Goal: Task Accomplishment & Management: Manage account settings

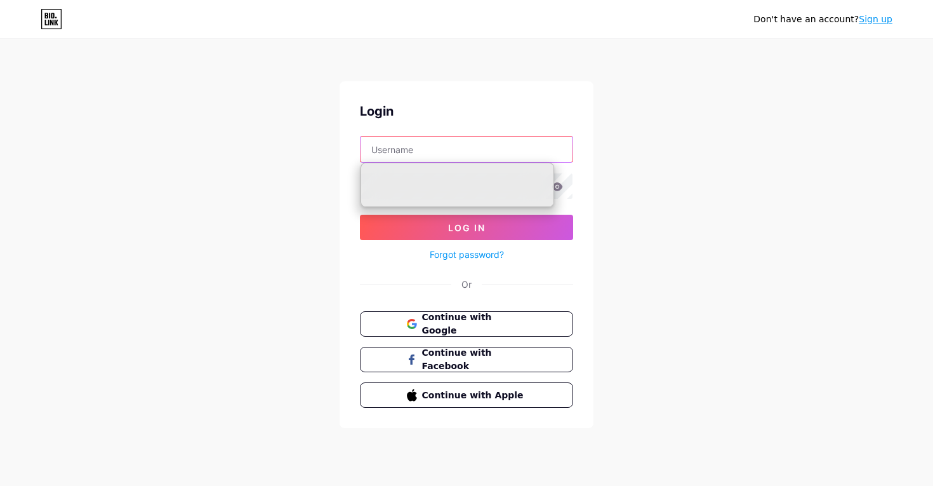
click at [453, 150] on input "text" at bounding box center [467, 148] width 212 height 25
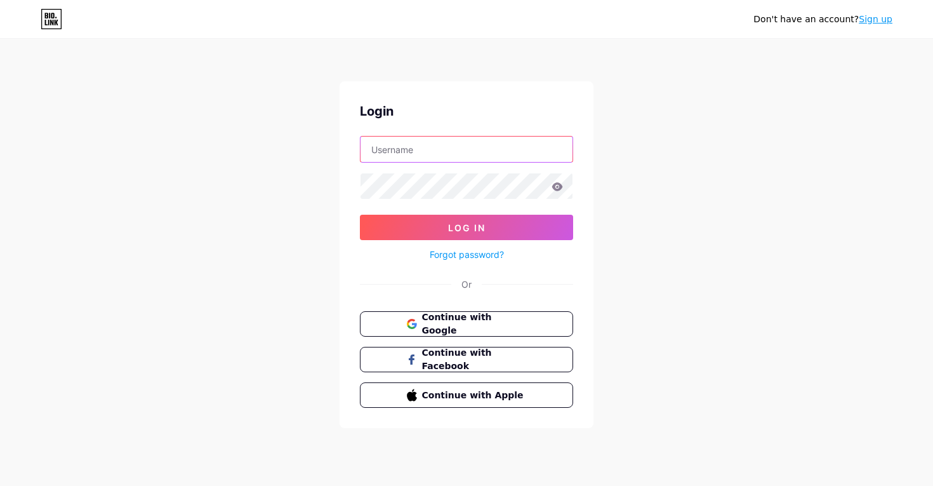
type input "mesouravofficial@gmail.com"
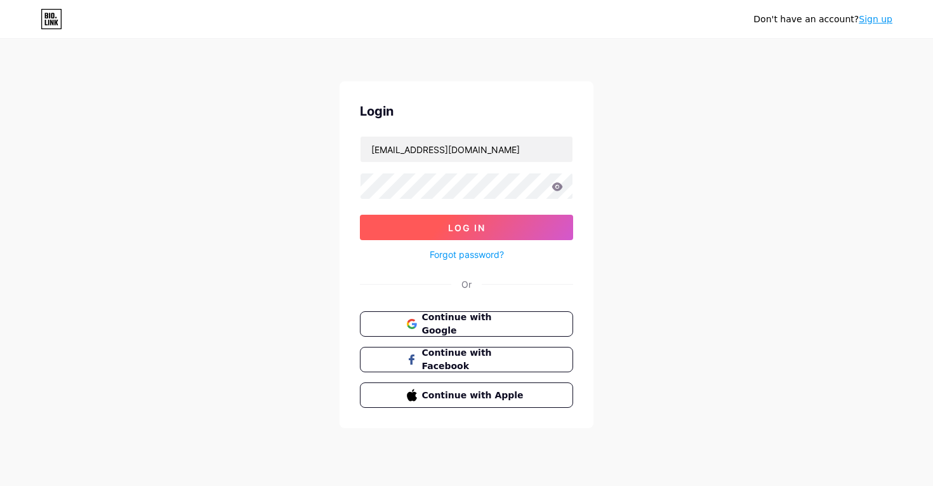
click at [464, 217] on button "Log In" at bounding box center [466, 227] width 213 height 25
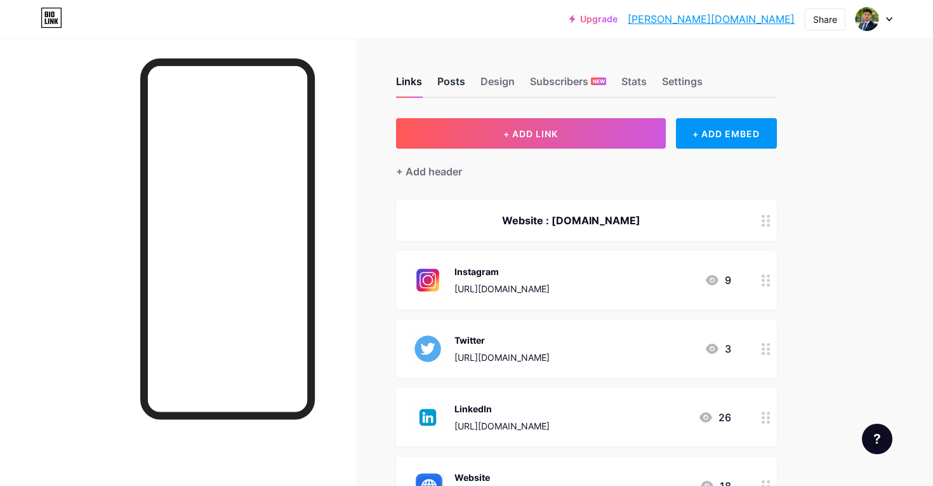
click at [455, 81] on div "Posts" at bounding box center [451, 85] width 28 height 23
click at [506, 82] on div "Design" at bounding box center [498, 85] width 34 height 23
click at [674, 81] on div "Settings" at bounding box center [682, 85] width 41 height 23
click at [418, 77] on div "Links" at bounding box center [409, 85] width 26 height 23
click at [446, 77] on div "Posts" at bounding box center [451, 85] width 28 height 23
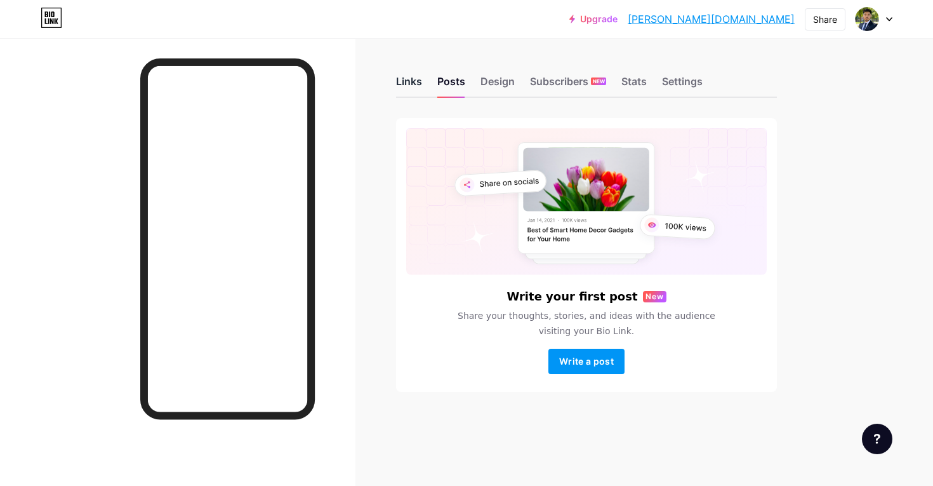
click at [402, 85] on div "Links" at bounding box center [409, 85] width 26 height 23
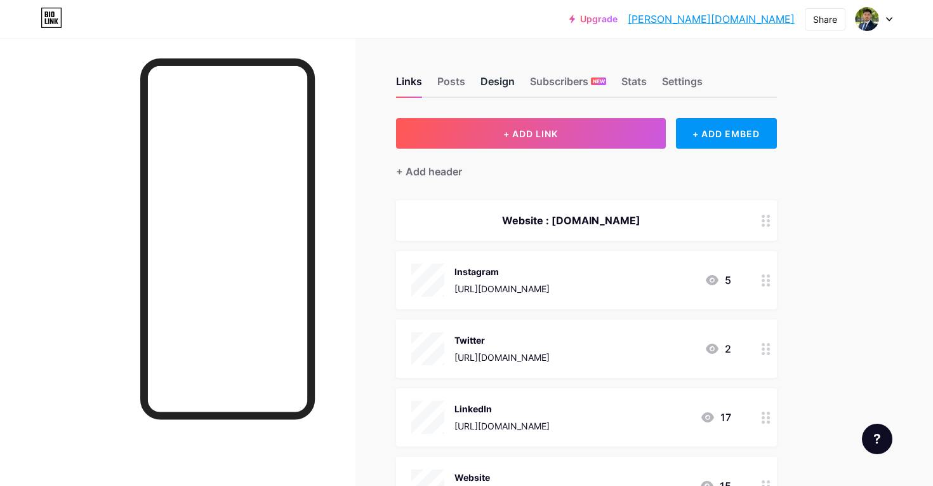
click at [500, 81] on div "Design" at bounding box center [498, 85] width 34 height 23
click at [559, 83] on div "Subscribers NEW" at bounding box center [568, 85] width 76 height 23
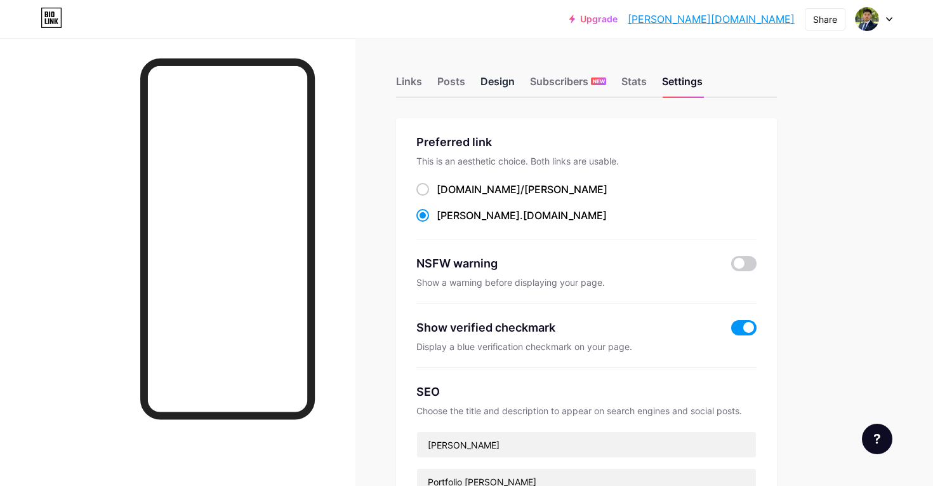
click at [501, 91] on div "Design" at bounding box center [498, 85] width 34 height 23
click at [458, 86] on div "Posts" at bounding box center [451, 85] width 28 height 23
drag, startPoint x: 416, startPoint y: 88, endPoint x: 358, endPoint y: 239, distance: 161.8
click at [404, 85] on div "Links" at bounding box center [409, 85] width 26 height 23
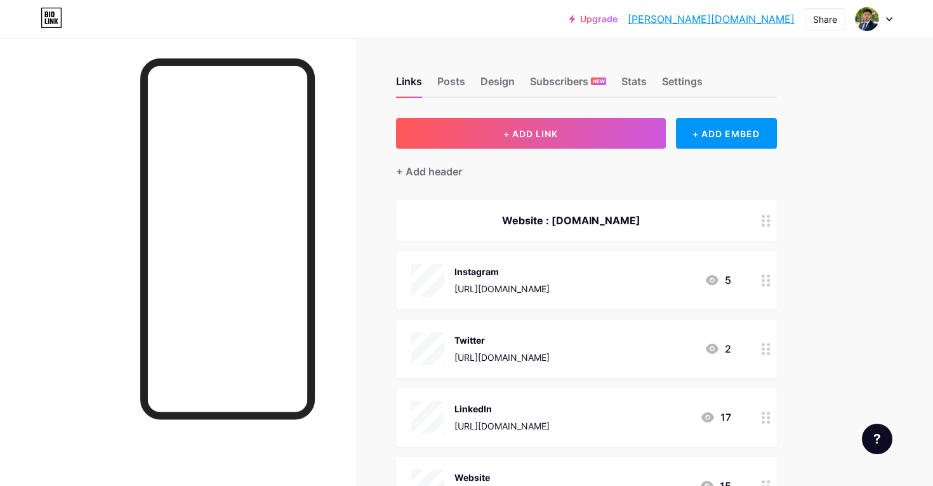
click at [879, 25] on div at bounding box center [874, 19] width 37 height 23
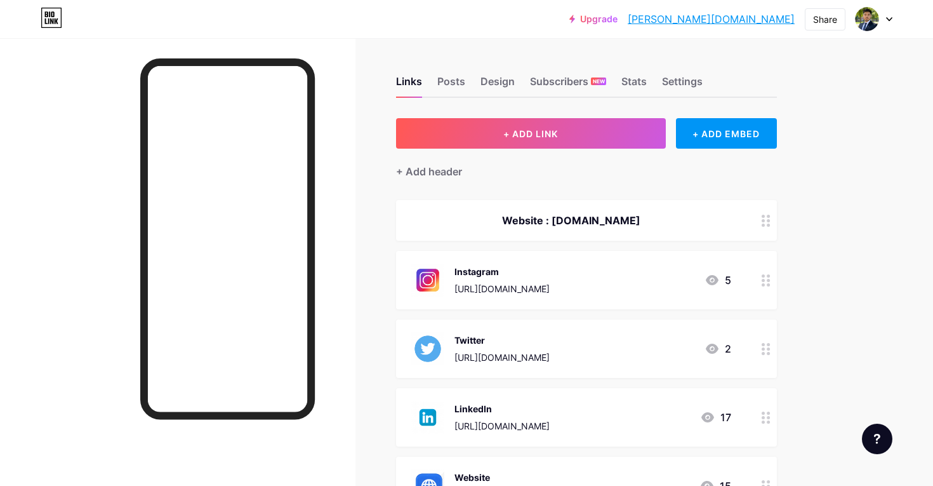
click at [435, 72] on div "Links Posts Design Subscribers NEW Stats Settings" at bounding box center [586, 75] width 381 height 44
click at [458, 77] on div "Posts" at bounding box center [451, 85] width 28 height 23
click at [458, 85] on div "Posts" at bounding box center [451, 85] width 28 height 23
click at [453, 79] on div "Posts" at bounding box center [451, 85] width 28 height 23
click at [509, 80] on div "Design" at bounding box center [498, 85] width 34 height 23
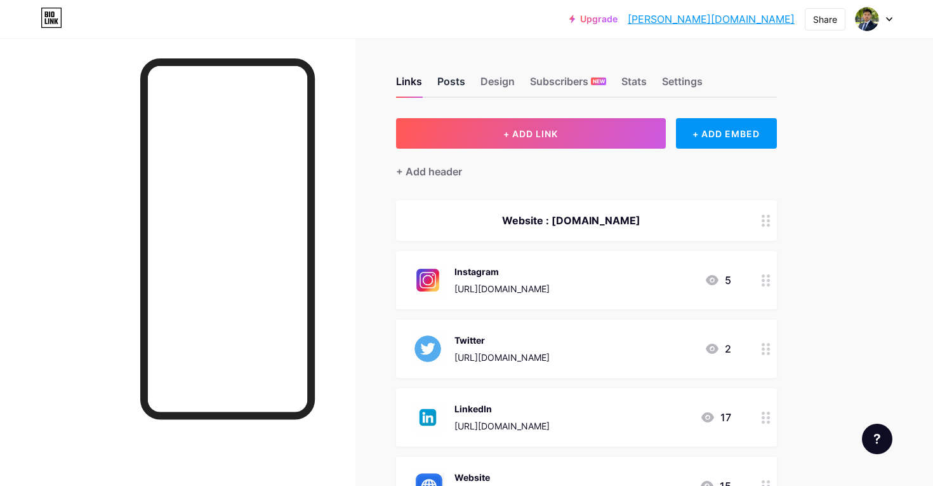
click at [460, 82] on div "Posts" at bounding box center [451, 85] width 28 height 23
click at [453, 77] on div "Posts" at bounding box center [451, 85] width 28 height 23
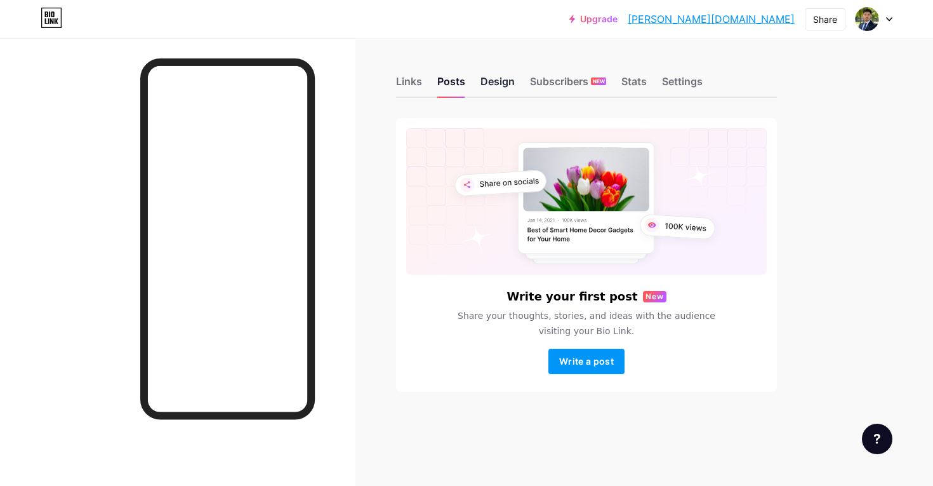
click at [484, 81] on div "Design" at bounding box center [498, 85] width 34 height 23
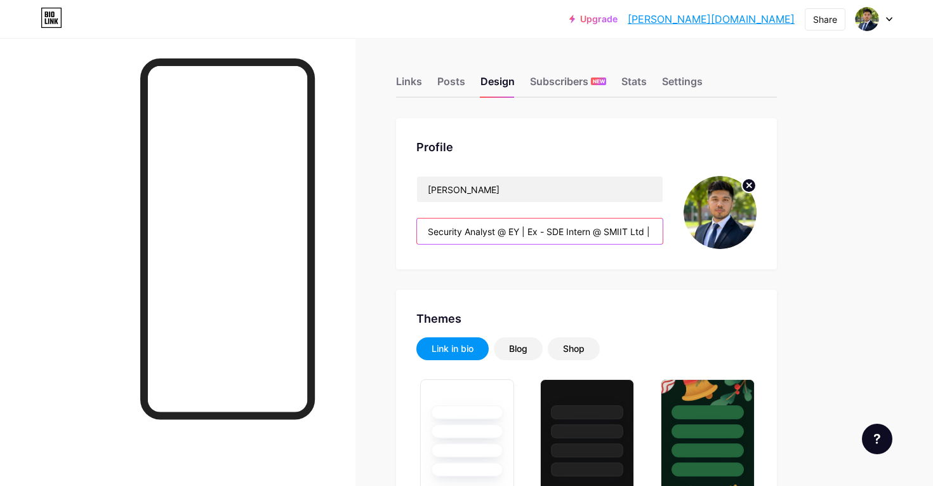
drag, startPoint x: 496, startPoint y: 232, endPoint x: 404, endPoint y: 226, distance: 92.3
click at [404, 226] on div "Profile Saurav Mukherjee Security Analyst @ EY | Ex - SDE Intern @ SMIIT Ltd | …" at bounding box center [586, 193] width 381 height 151
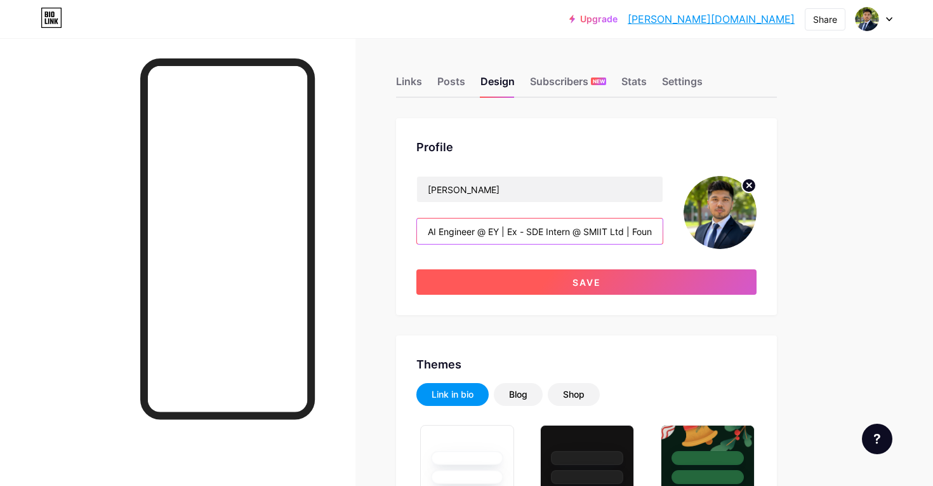
type input "AI Engineer @ EY | Ex - SDE Intern @ SMIIT Ltd | Founder CodeIN Community"
click at [565, 286] on button "Save" at bounding box center [586, 281] width 340 height 25
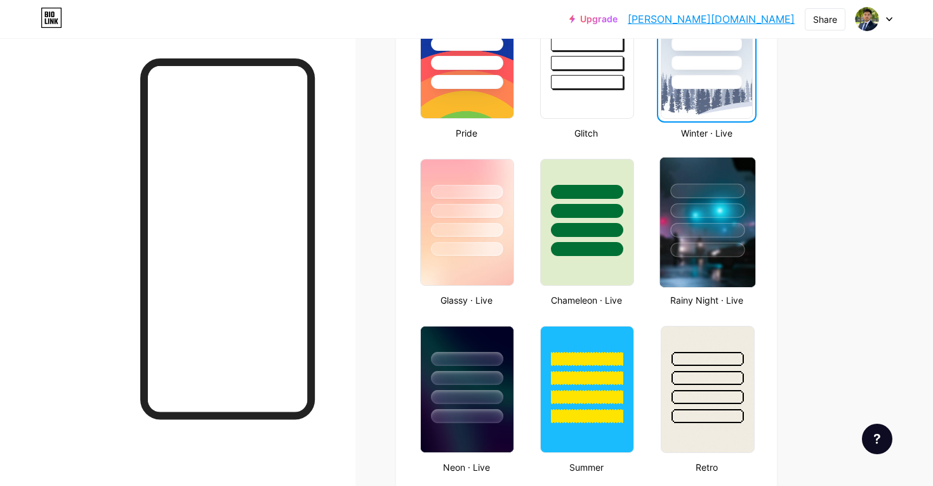
scroll to position [437, 0]
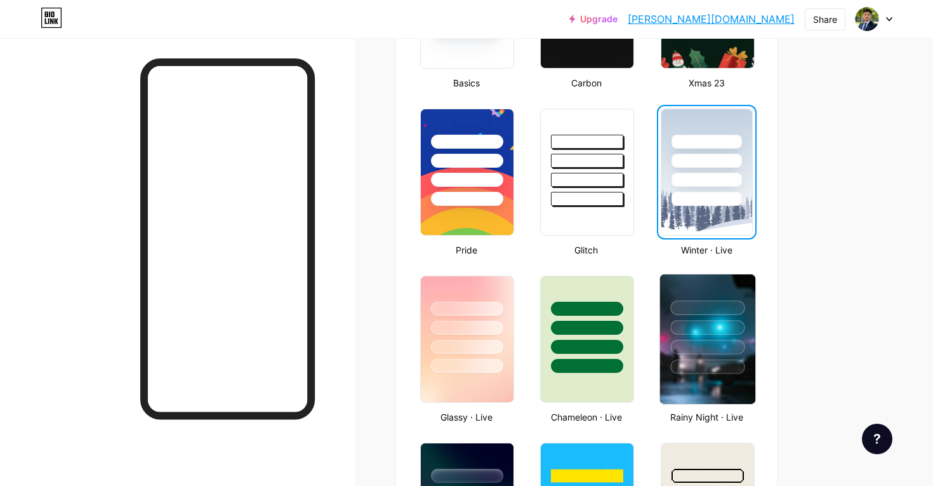
click at [687, 338] on div at bounding box center [707, 324] width 95 height 100
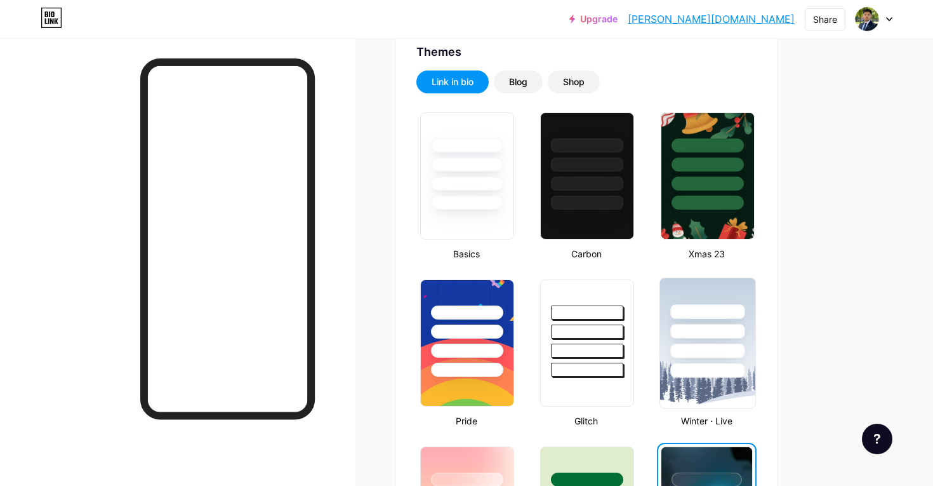
scroll to position [266, 0]
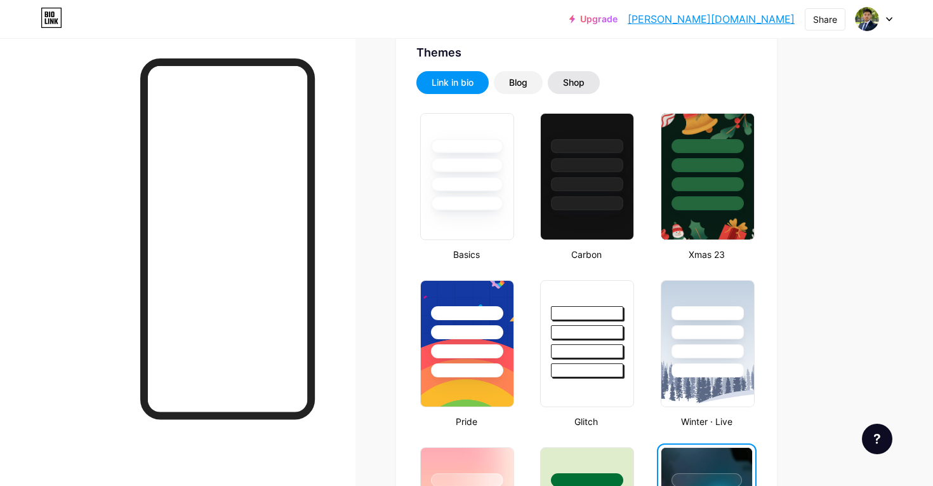
click at [571, 88] on div "Shop" at bounding box center [574, 82] width 22 height 13
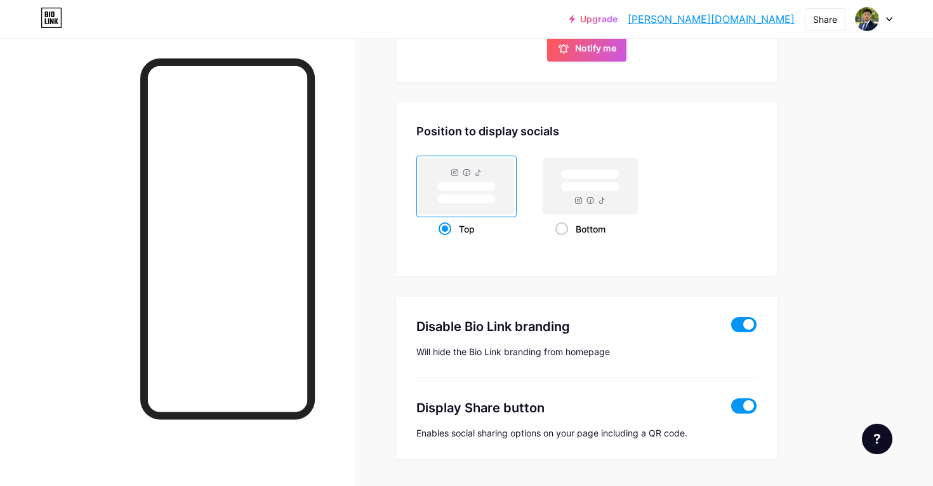
scroll to position [605, 0]
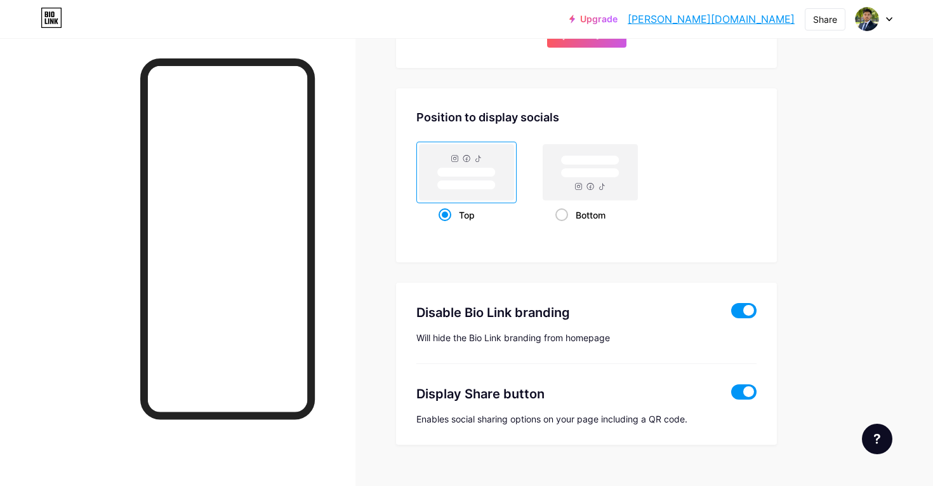
click at [737, 311] on span at bounding box center [743, 310] width 25 height 15
click at [731, 314] on input "checkbox" at bounding box center [731, 314] width 0 height 0
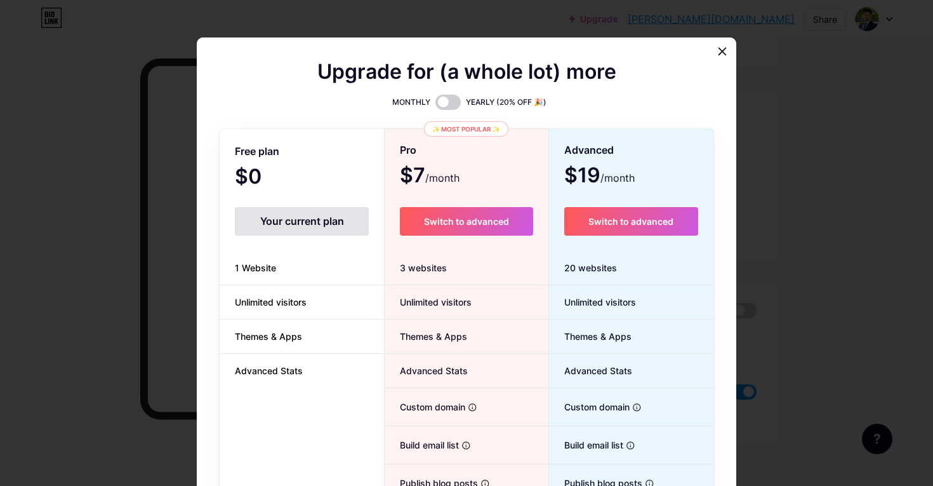
scroll to position [0, 0]
click at [721, 54] on icon at bounding box center [722, 51] width 10 height 10
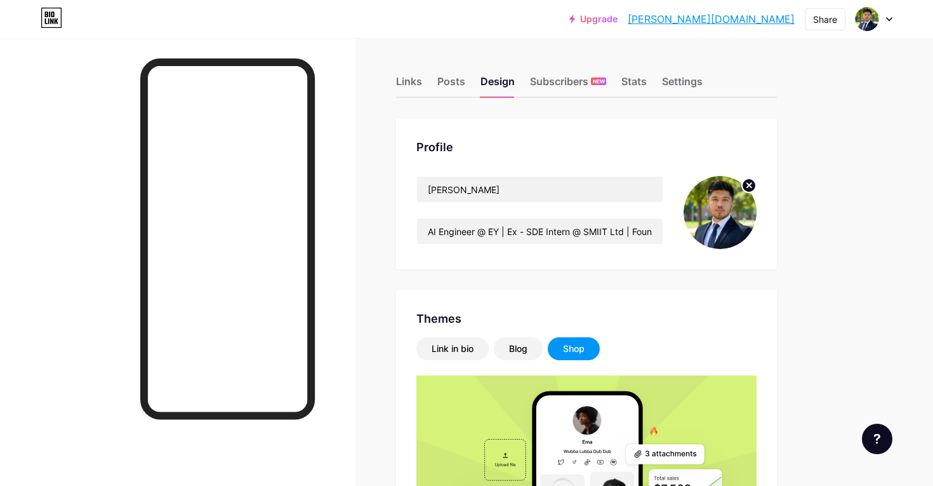
scroll to position [22, 0]
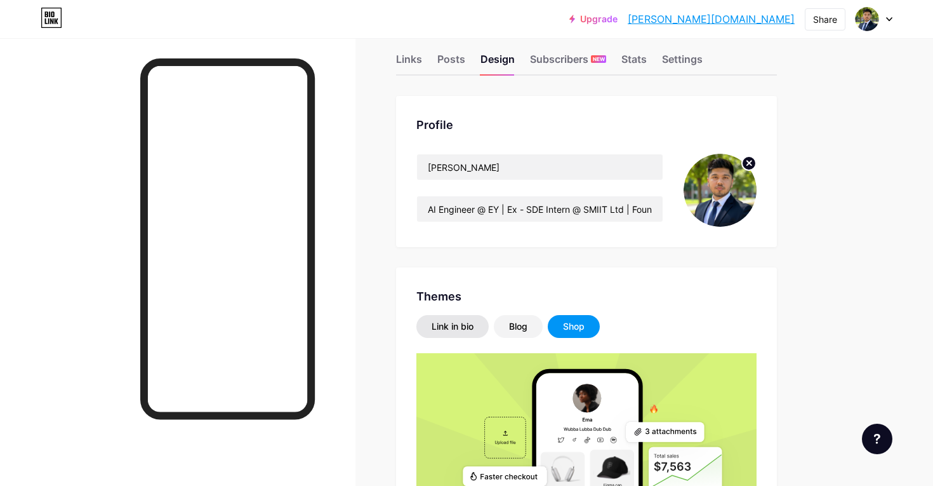
click at [458, 332] on div "Link in bio" at bounding box center [453, 326] width 42 height 13
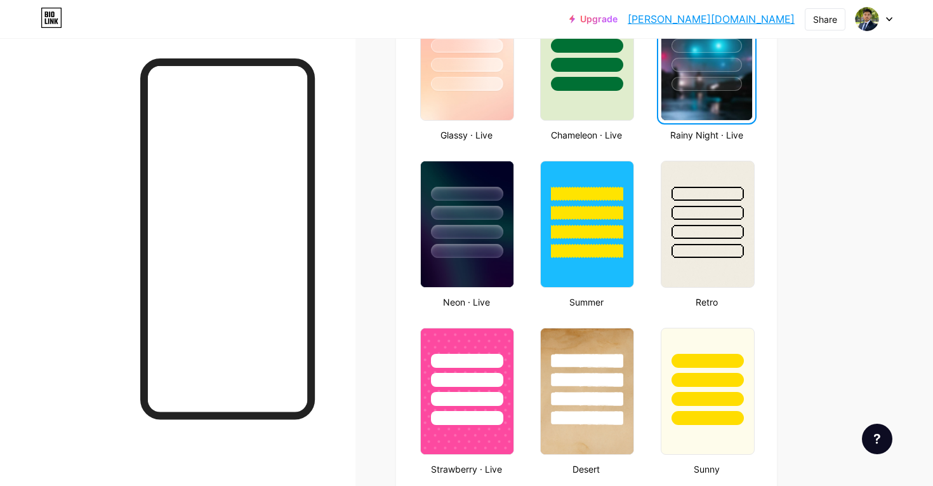
scroll to position [730, 0]
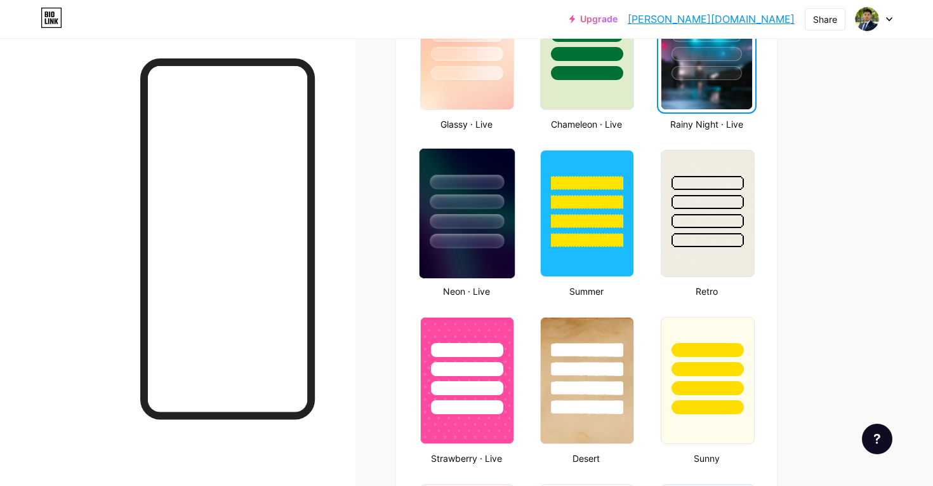
click at [477, 248] on div at bounding box center [467, 241] width 74 height 15
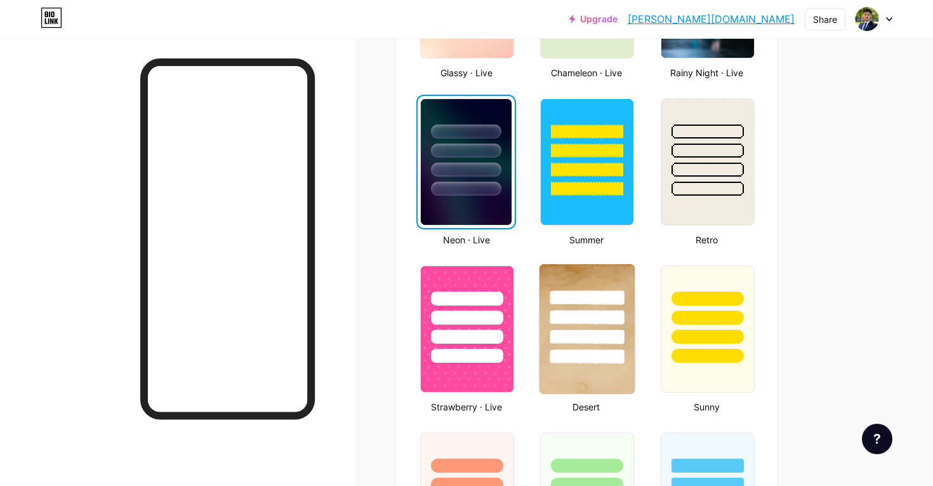
scroll to position [783, 0]
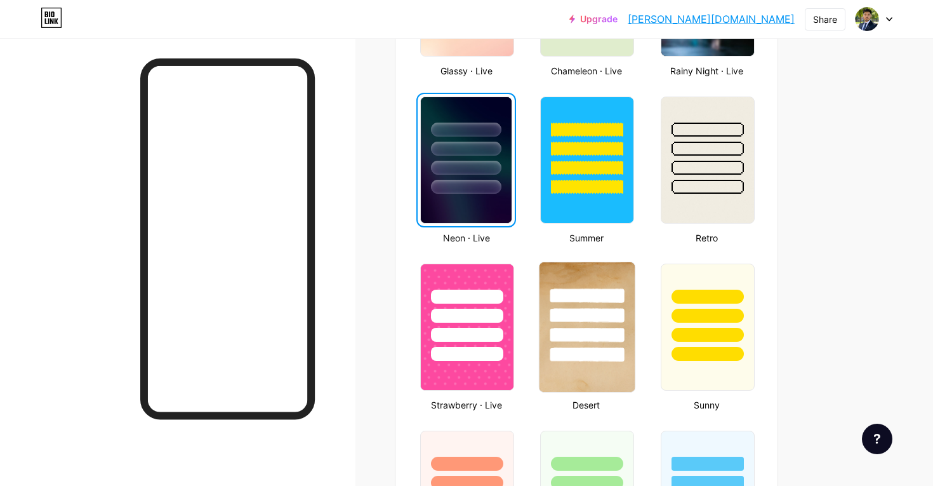
click at [587, 343] on div at bounding box center [587, 312] width 95 height 100
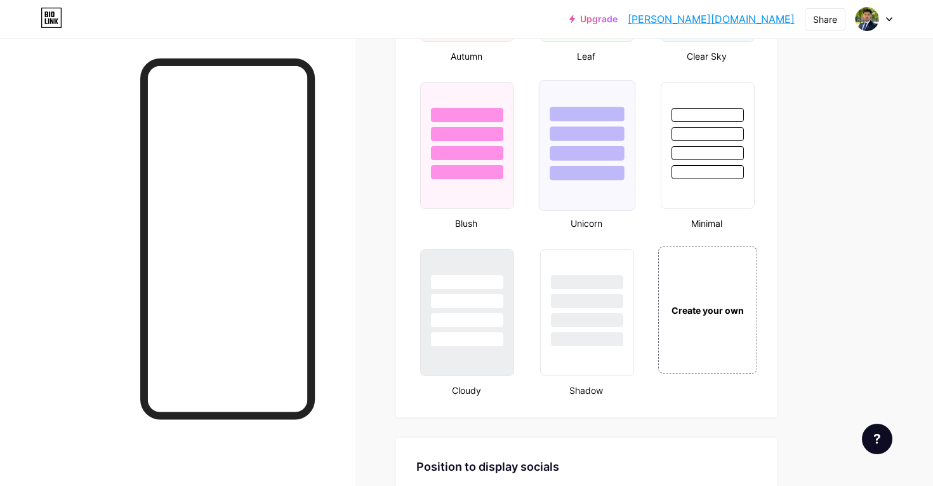
scroll to position [1296, 0]
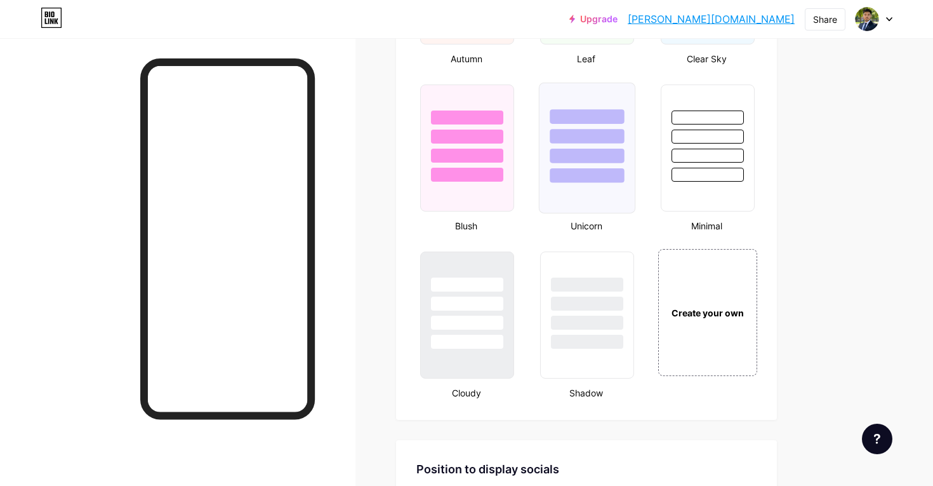
click at [622, 128] on div at bounding box center [587, 133] width 95 height 100
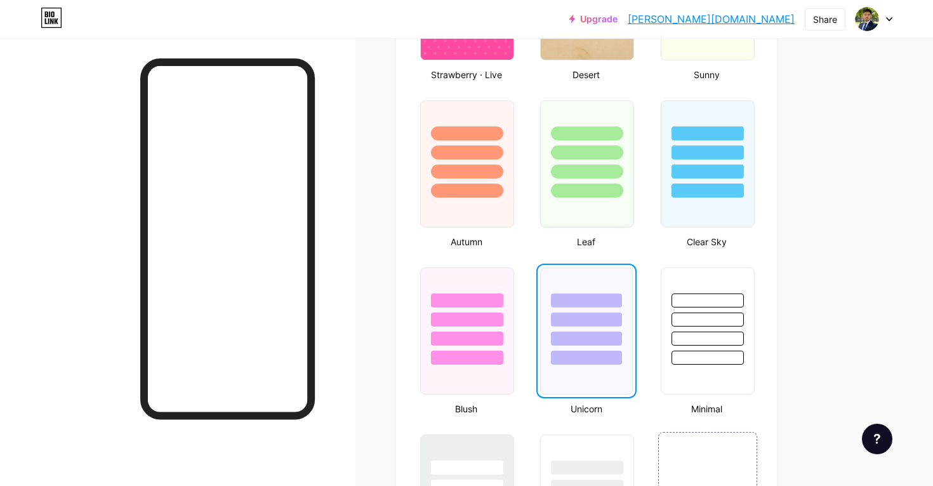
scroll to position [1112, 0]
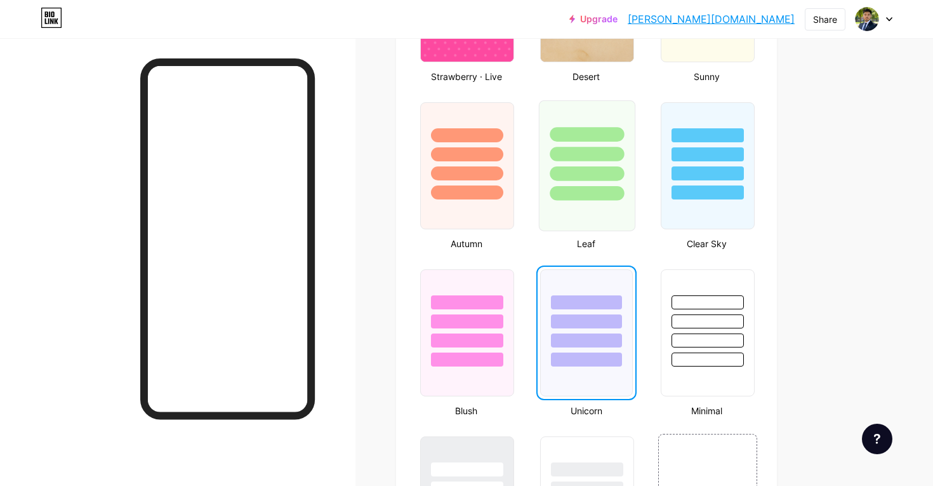
click at [611, 225] on div at bounding box center [587, 165] width 96 height 131
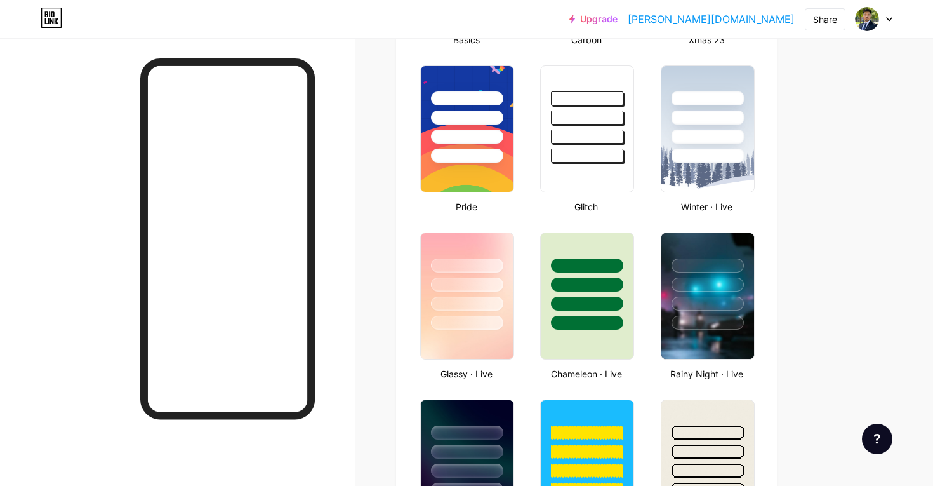
scroll to position [477, 0]
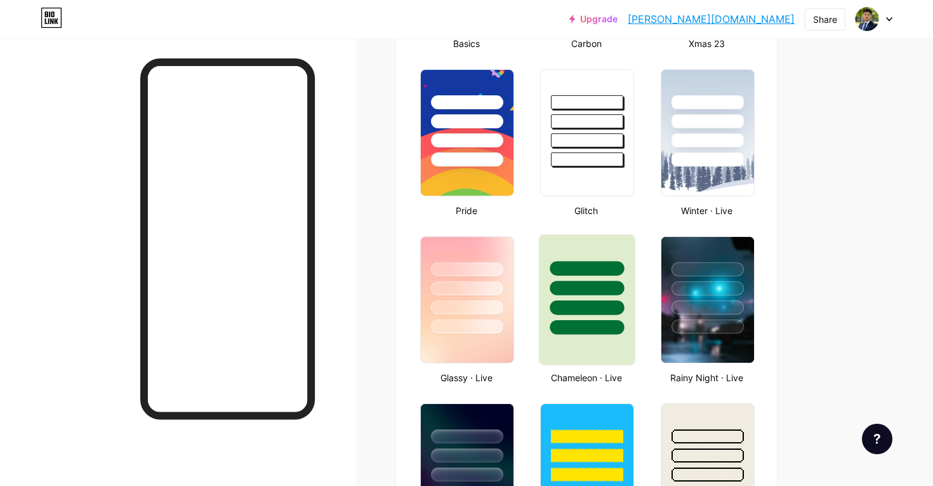
click at [590, 291] on div at bounding box center [587, 288] width 74 height 15
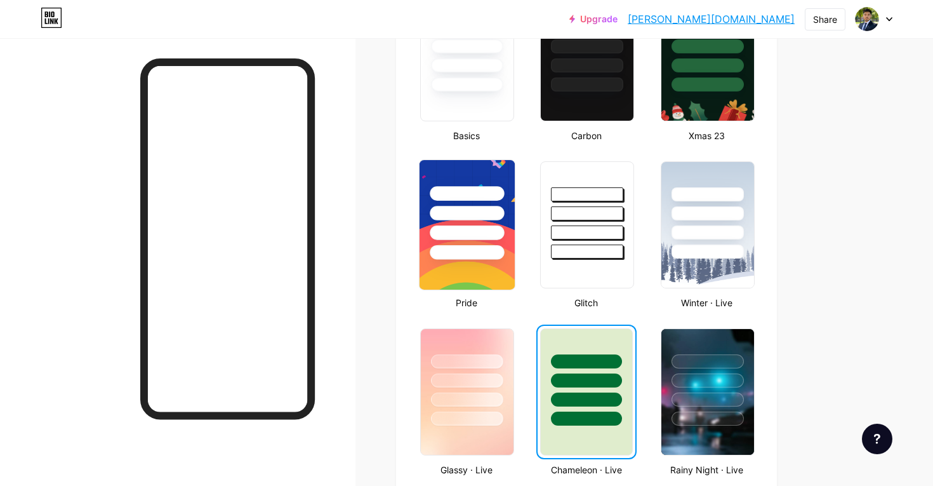
scroll to position [387, 0]
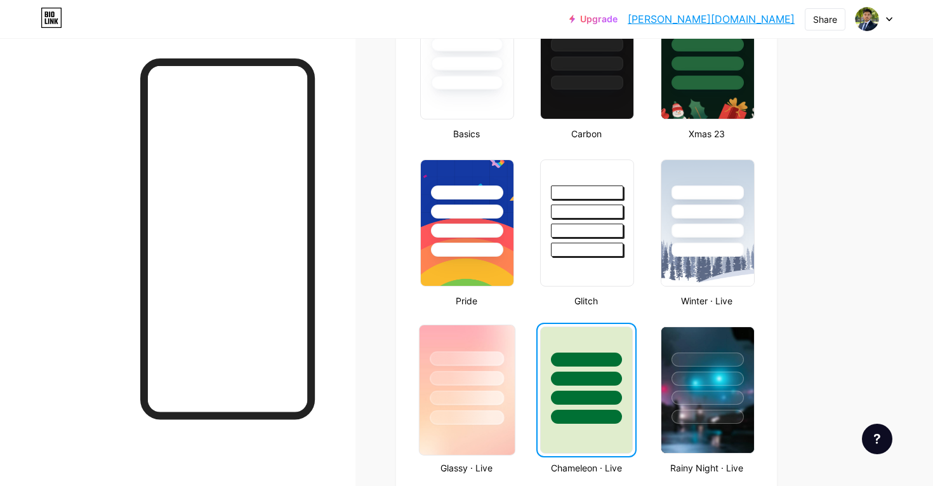
click at [482, 409] on div at bounding box center [467, 375] width 95 height 100
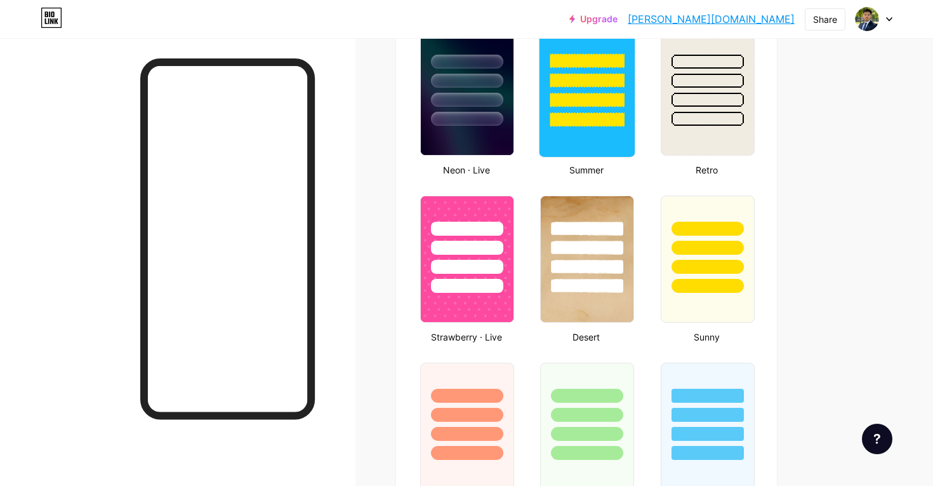
scroll to position [868, 0]
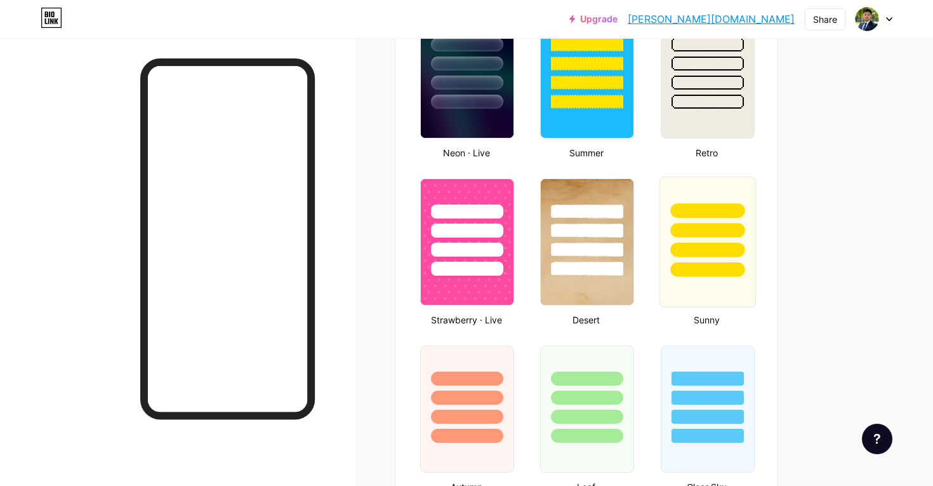
click at [718, 244] on div at bounding box center [707, 250] width 74 height 15
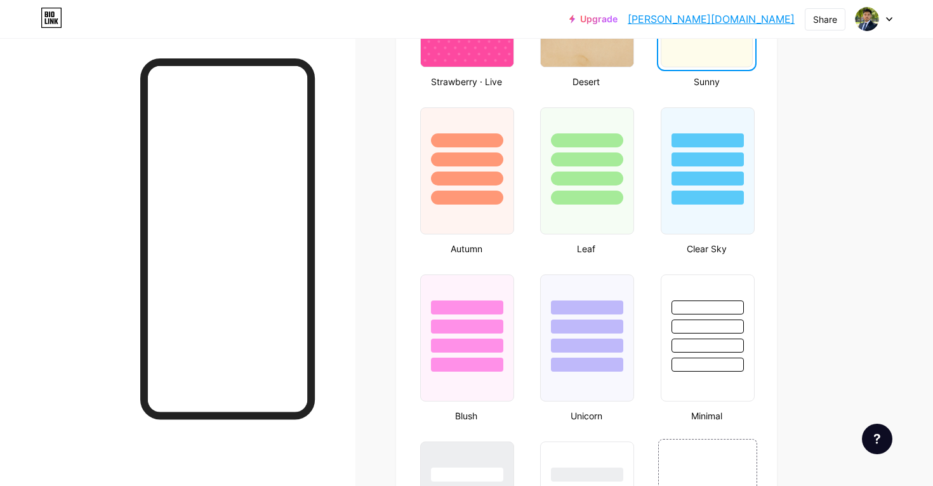
scroll to position [1108, 0]
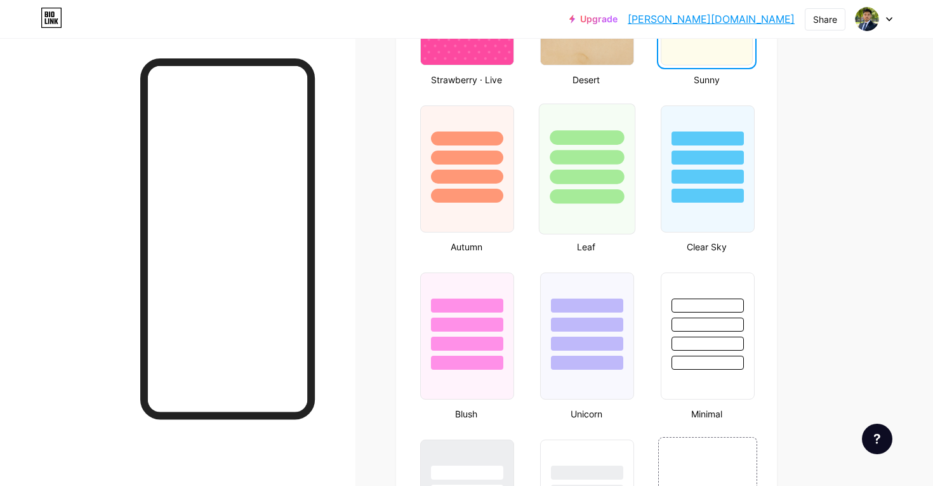
click at [578, 164] on div at bounding box center [587, 157] width 74 height 15
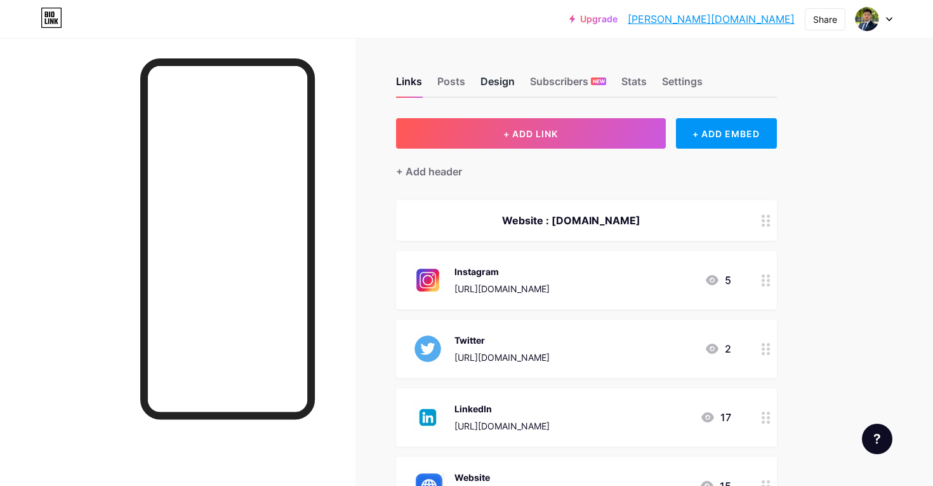
click at [498, 90] on div "Design" at bounding box center [498, 85] width 34 height 23
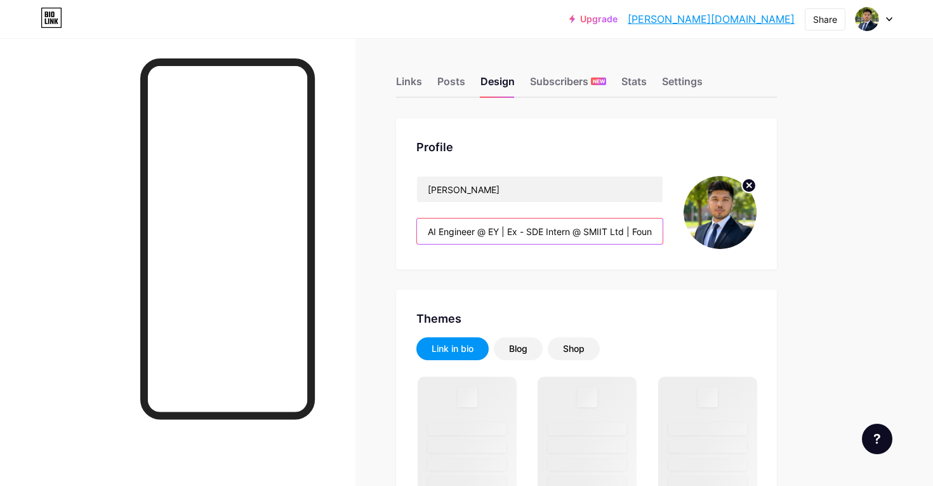
click at [571, 231] on input "AI Engineer @ EY | Ex - SDE Intern @ SMIIT Ltd | Founder CodeIN Community" at bounding box center [540, 230] width 246 height 25
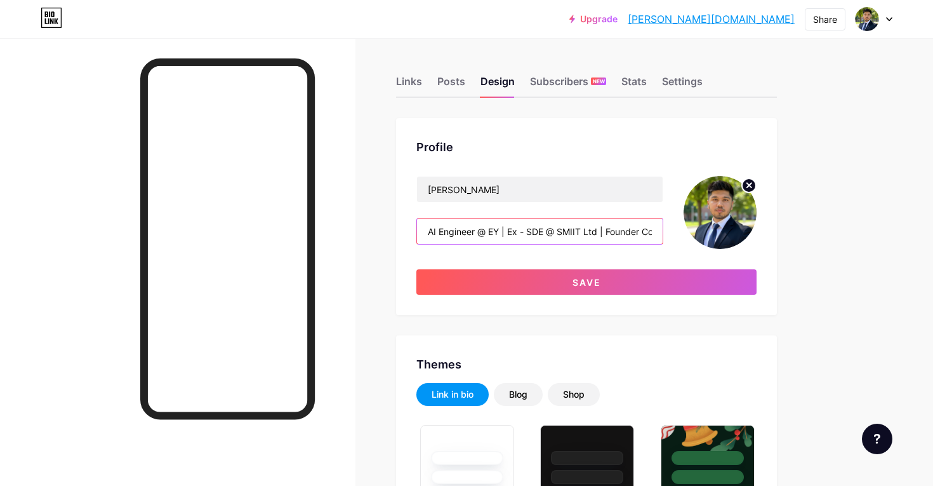
click at [502, 232] on input "AI Engineer @ EY | Ex - SDE @ SMIIT Ltd | Founder CodeIN Community" at bounding box center [540, 230] width 246 height 25
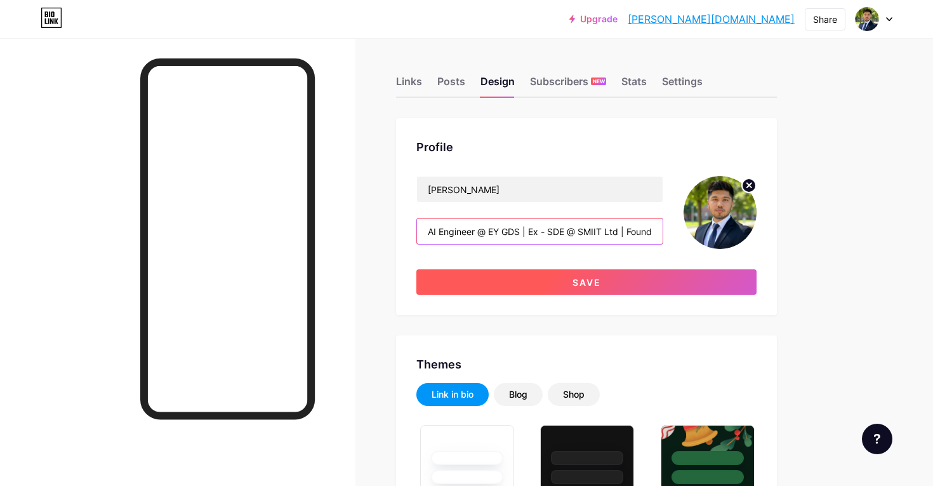
type input "AI Engineer @ EY GDS | Ex - SDE @ SMIIT Ltd | Founder CodeIN Community"
click at [564, 282] on button "Save" at bounding box center [586, 281] width 340 height 25
